Goal: Navigation & Orientation: Find specific page/section

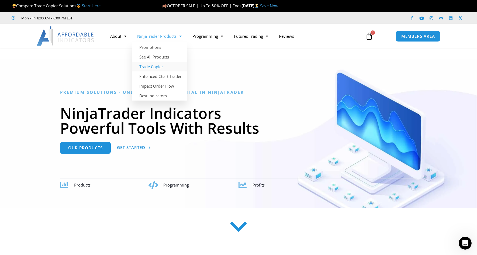
click at [160, 68] on link "Trade Copier" at bounding box center [159, 67] width 55 height 10
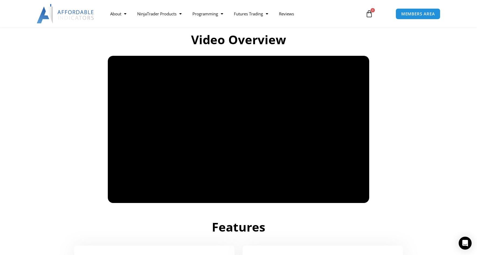
scroll to position [362, 0]
